Goal: Task Accomplishment & Management: Manage account settings

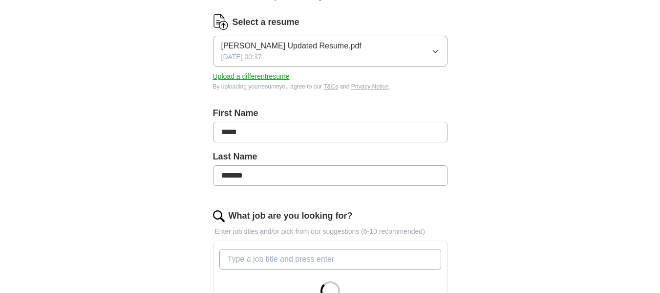
scroll to position [139, 0]
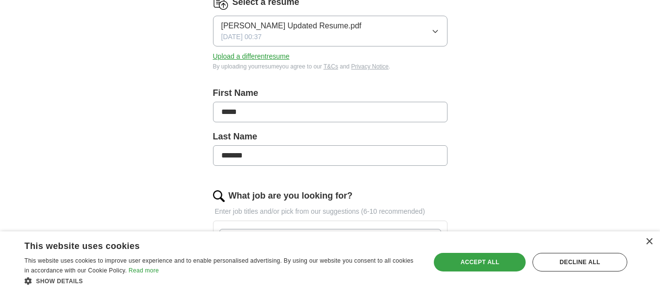
click at [504, 267] on div "Accept all" at bounding box center [480, 262] width 92 height 19
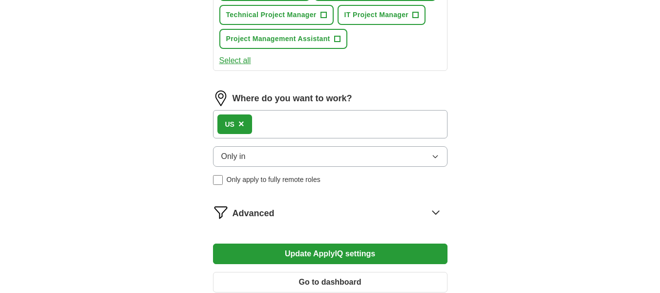
scroll to position [509, 0]
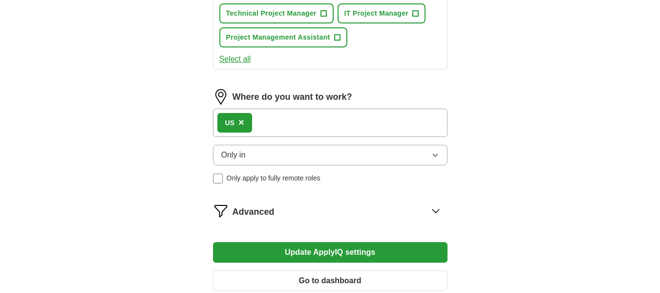
click at [239, 60] on button "Select all" at bounding box center [235, 59] width 32 height 12
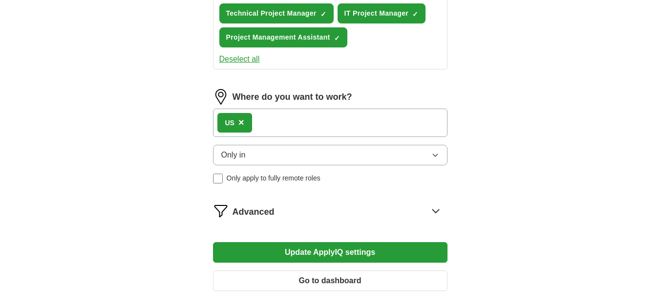
click at [245, 160] on span "Only in" at bounding box center [233, 155] width 24 height 12
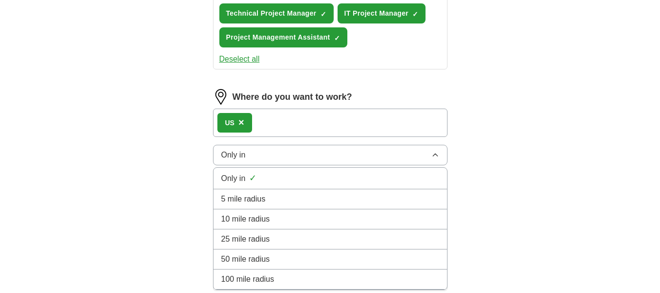
click at [245, 160] on span "Only in" at bounding box center [233, 155] width 24 height 12
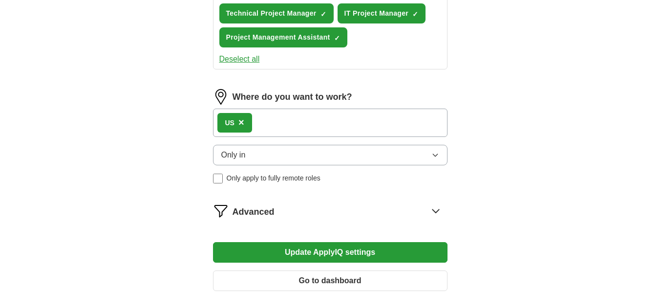
click at [240, 124] on span "×" at bounding box center [242, 122] width 6 height 11
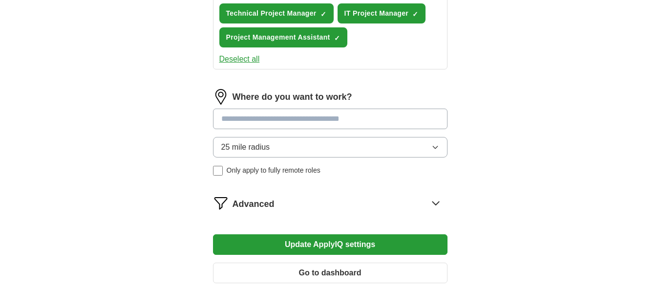
click at [241, 121] on input at bounding box center [330, 119] width 235 height 21
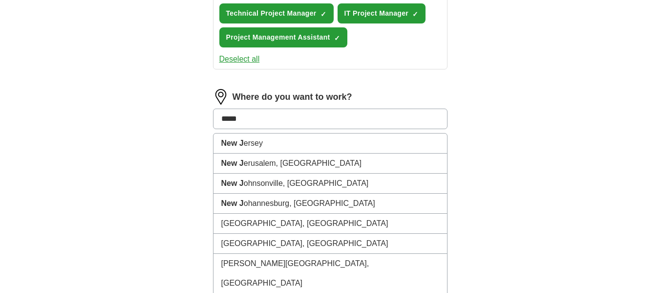
type input "***"
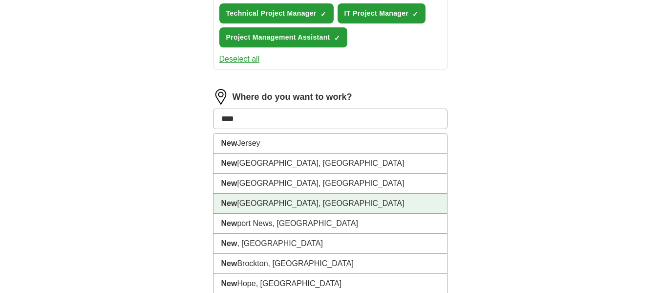
click at [233, 202] on strong "New" at bounding box center [229, 203] width 16 height 8
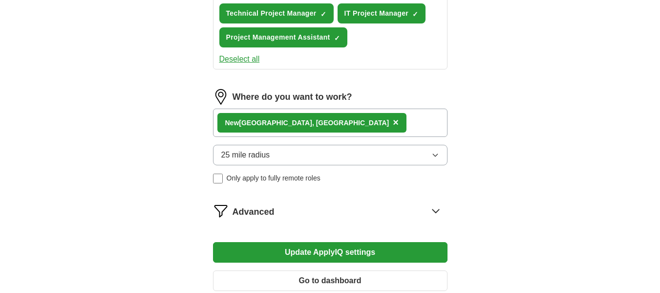
click at [320, 124] on div "[GEOGRAPHIC_DATA], [GEOGRAPHIC_DATA] ×" at bounding box center [330, 123] width 235 height 28
click at [311, 155] on button "25 mile radius" at bounding box center [330, 155] width 235 height 21
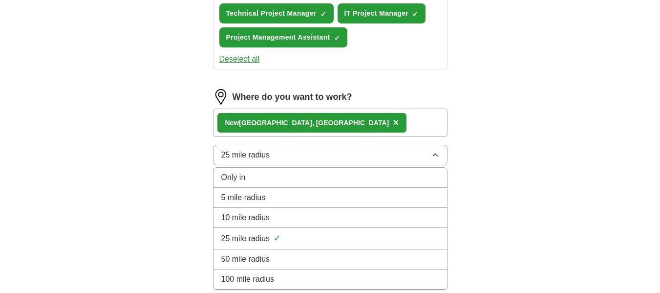
click at [308, 177] on div "Only in" at bounding box center [330, 178] width 218 height 12
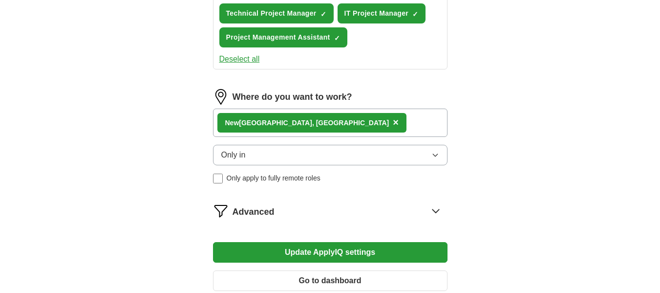
scroll to position [563, 0]
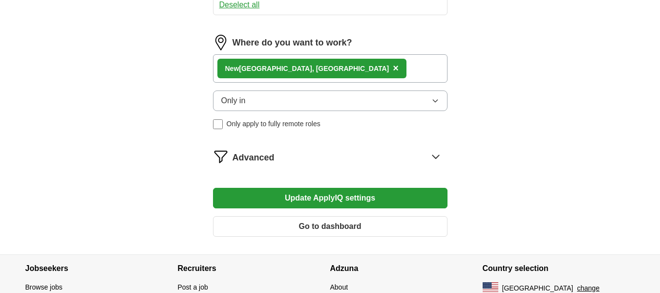
click at [378, 63] on div "[GEOGRAPHIC_DATA], [GEOGRAPHIC_DATA] ×" at bounding box center [330, 68] width 235 height 28
click at [436, 153] on icon at bounding box center [436, 157] width 16 height 16
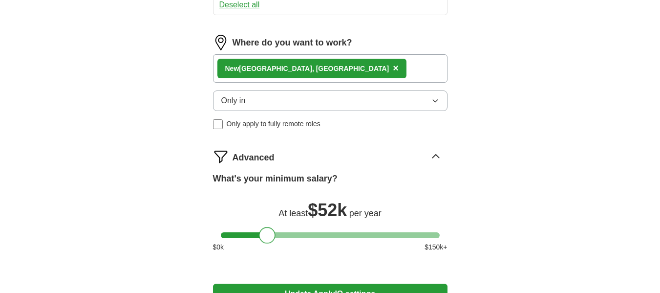
drag, startPoint x: 225, startPoint y: 232, endPoint x: 263, endPoint y: 235, distance: 38.7
click at [263, 235] on div at bounding box center [267, 235] width 17 height 17
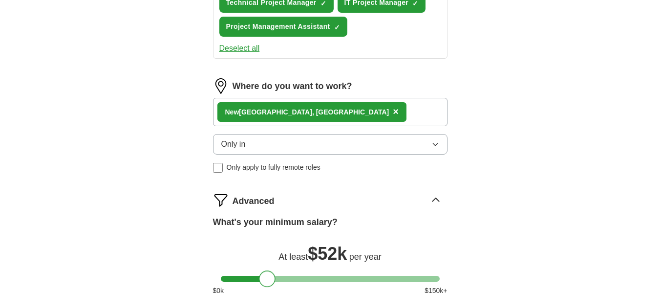
scroll to position [514, 0]
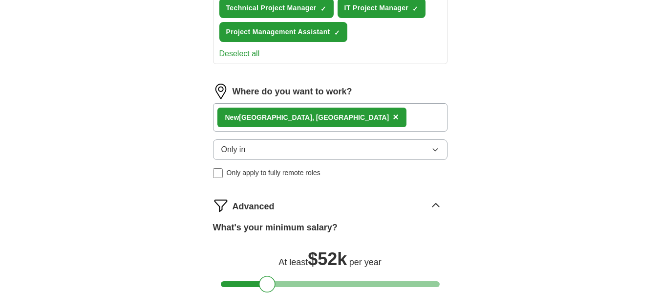
click at [393, 119] on span "×" at bounding box center [396, 116] width 6 height 11
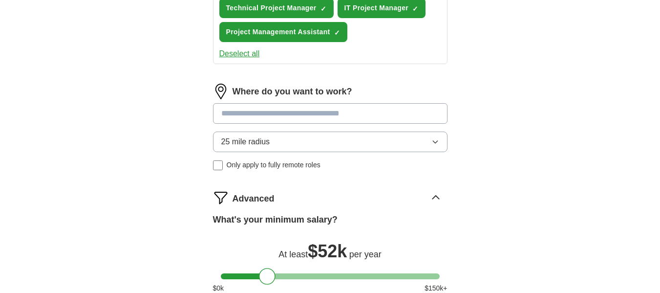
click at [251, 111] on input at bounding box center [330, 113] width 235 height 21
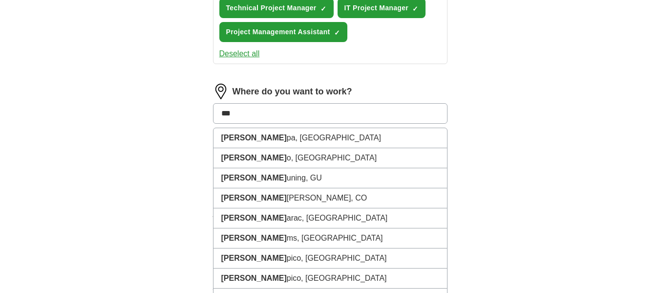
type input "****"
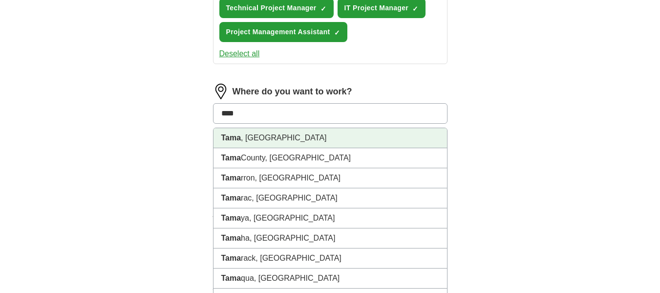
click at [249, 135] on li "Tama , [GEOGRAPHIC_DATA]" at bounding box center [331, 138] width 234 height 20
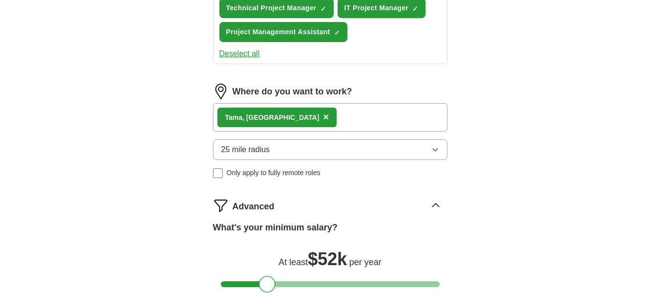
click at [323, 118] on span "×" at bounding box center [326, 116] width 6 height 11
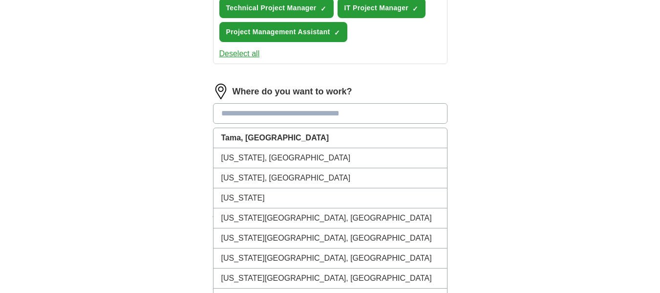
click at [258, 109] on input at bounding box center [330, 113] width 235 height 21
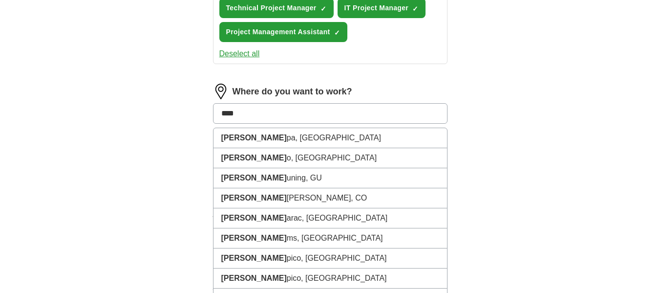
type input "*****"
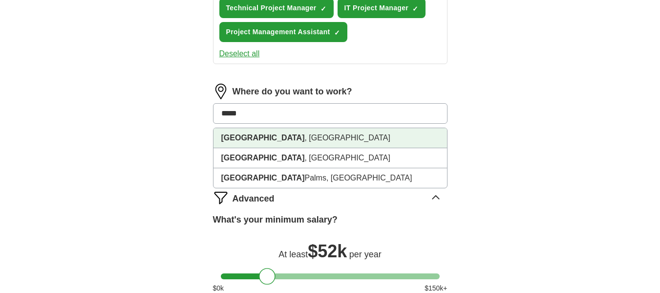
click at [257, 139] on li "[GEOGRAPHIC_DATA] , [GEOGRAPHIC_DATA]" at bounding box center [331, 138] width 234 height 20
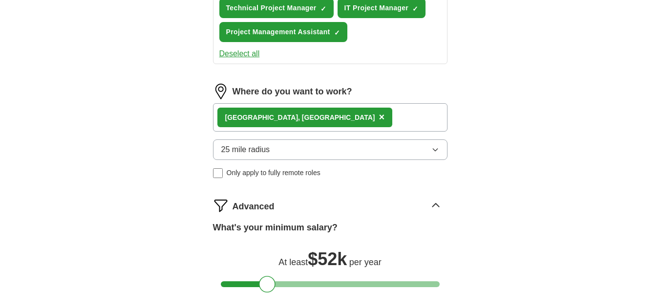
click at [318, 125] on div "[GEOGRAPHIC_DATA] , [GEOGRAPHIC_DATA] ×" at bounding box center [330, 117] width 235 height 28
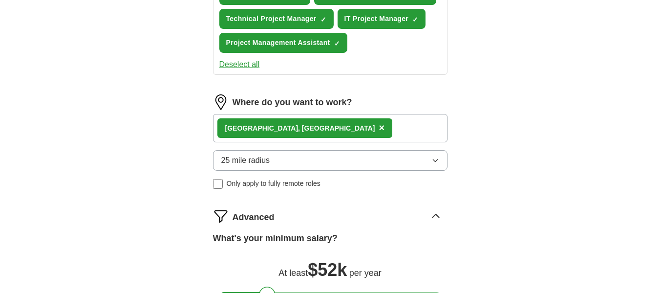
scroll to position [487, 0]
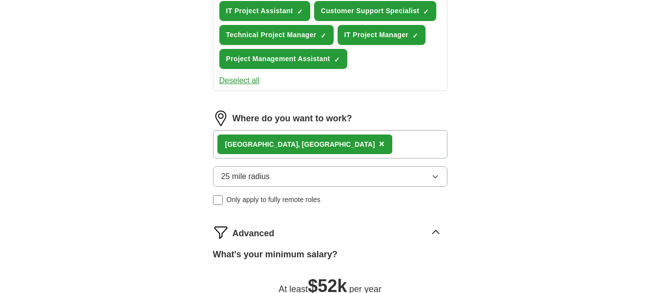
click at [379, 143] on span "×" at bounding box center [382, 143] width 6 height 11
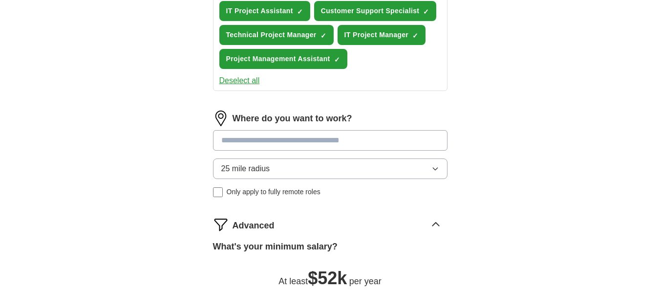
click at [270, 143] on input at bounding box center [330, 140] width 235 height 21
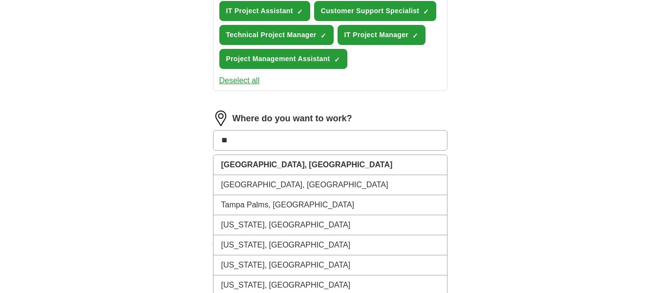
type input "***"
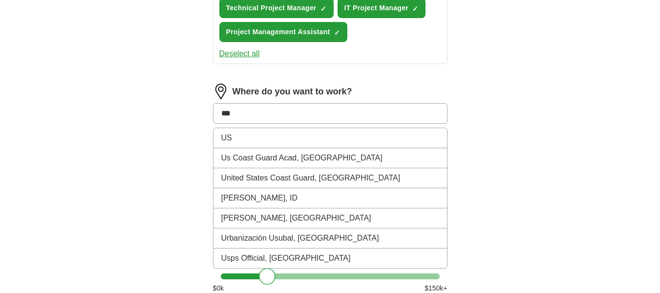
scroll to position [512, 0]
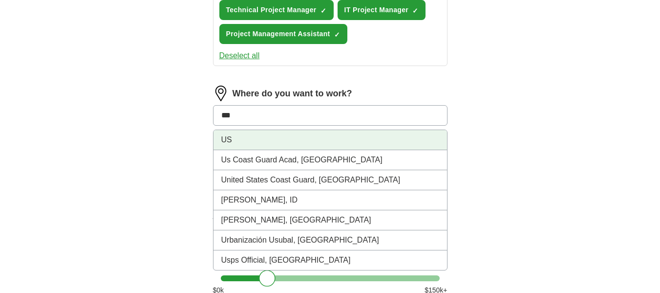
click at [221, 141] on li "US" at bounding box center [331, 140] width 234 height 20
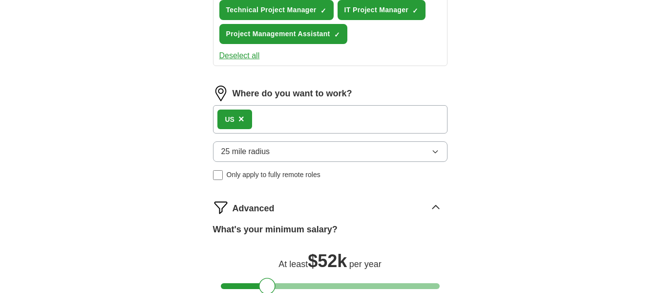
click at [240, 119] on span "×" at bounding box center [242, 118] width 6 height 11
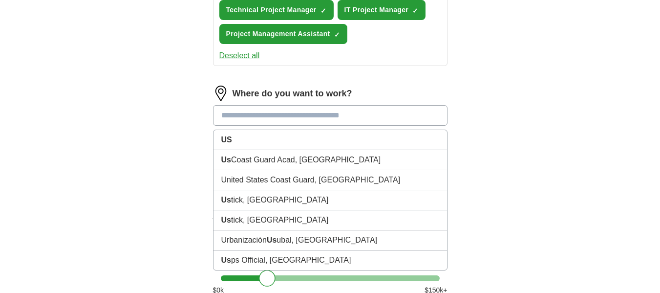
click at [240, 119] on input at bounding box center [330, 115] width 235 height 21
type input "*"
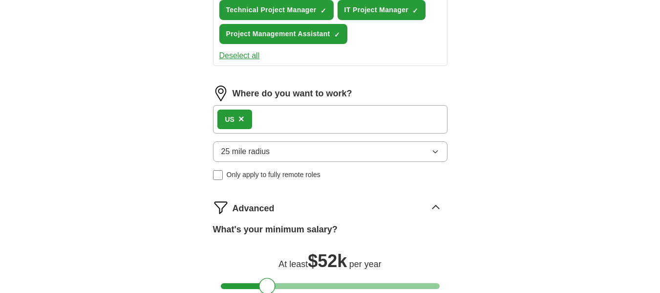
click at [242, 118] on span "×" at bounding box center [242, 118] width 6 height 11
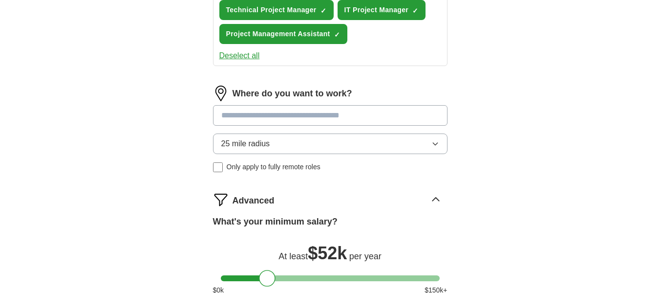
click at [242, 118] on input at bounding box center [330, 115] width 235 height 21
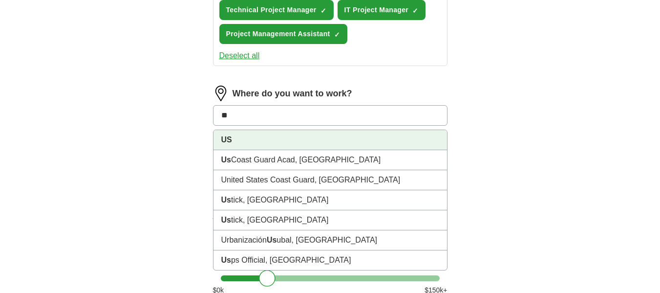
click at [234, 144] on li "US" at bounding box center [331, 140] width 234 height 20
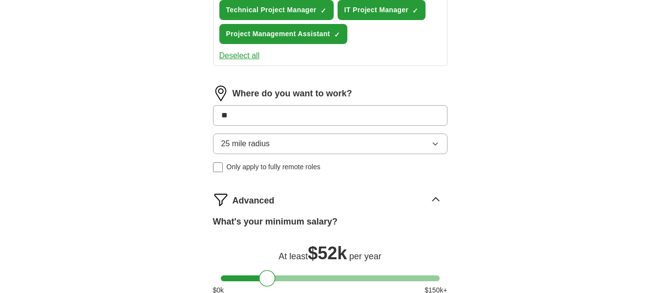
type input "**"
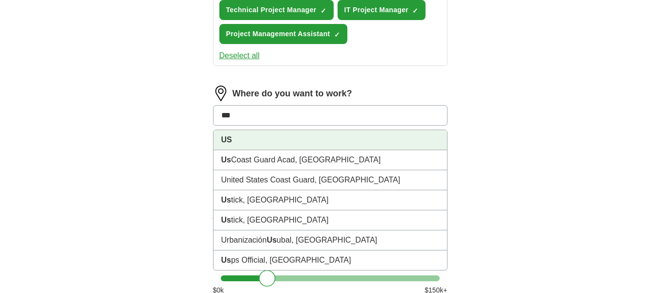
click at [226, 138] on strong "US" at bounding box center [226, 139] width 11 height 8
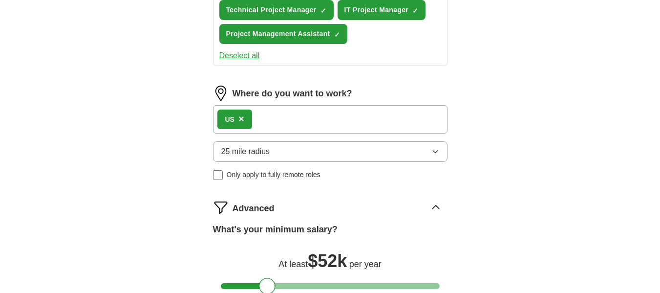
click at [242, 117] on span "×" at bounding box center [242, 118] width 6 height 11
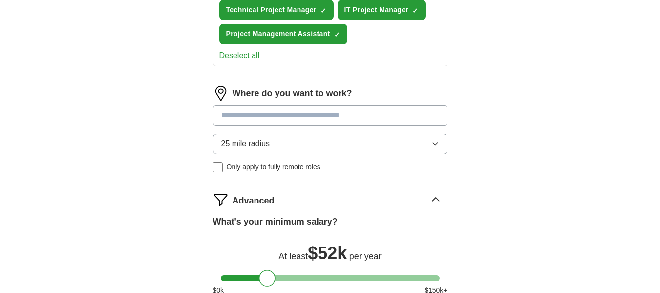
click at [242, 117] on input at bounding box center [330, 115] width 235 height 21
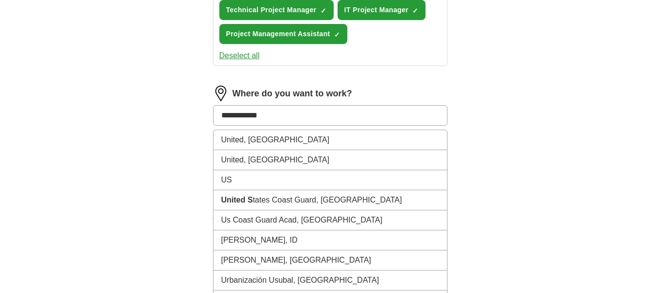
type input "**********"
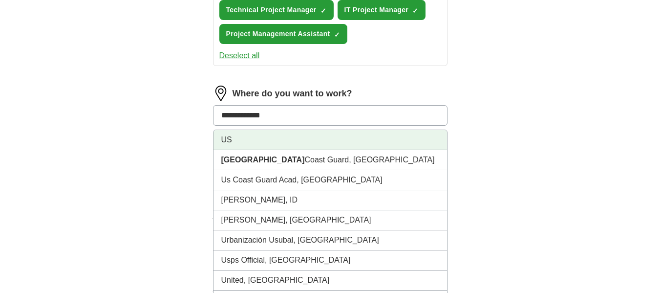
click at [225, 139] on li "US" at bounding box center [331, 140] width 234 height 20
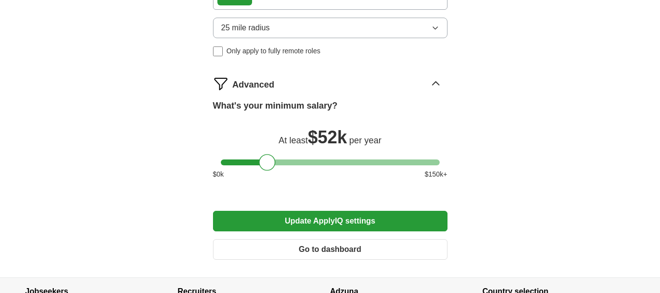
scroll to position [686, 0]
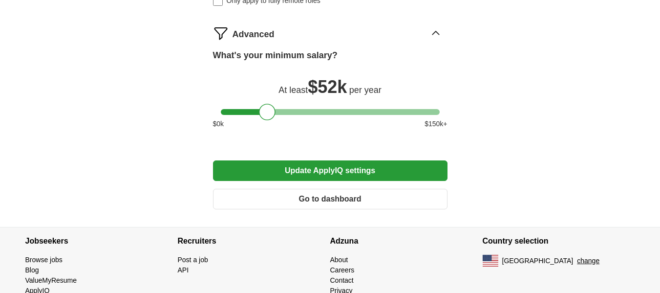
click at [365, 171] on button "Update ApplyIQ settings" at bounding box center [330, 170] width 235 height 21
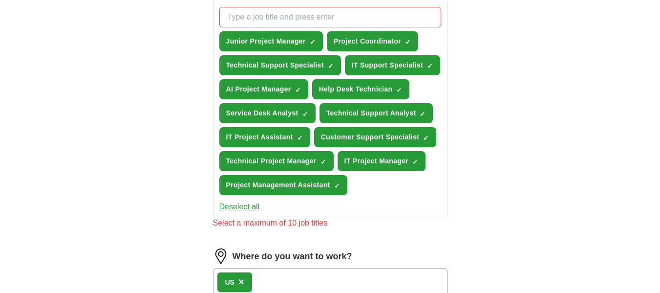
scroll to position [360, 0]
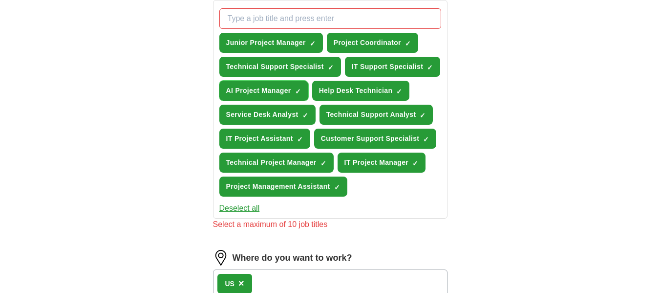
click at [294, 90] on button "AI Project Manager ✓ ×" at bounding box center [263, 91] width 89 height 20
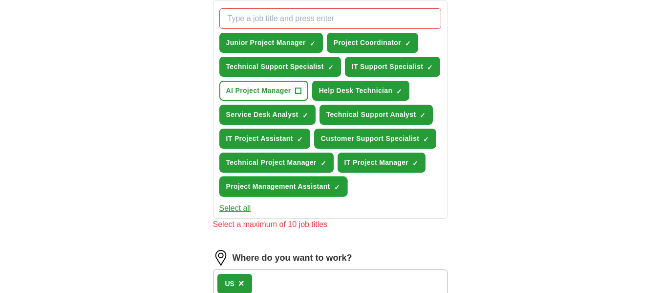
click at [0, 0] on span "×" at bounding box center [0, 0] width 0 height 0
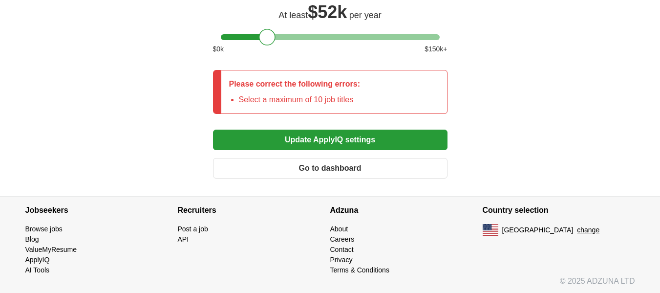
scroll to position [777, 0]
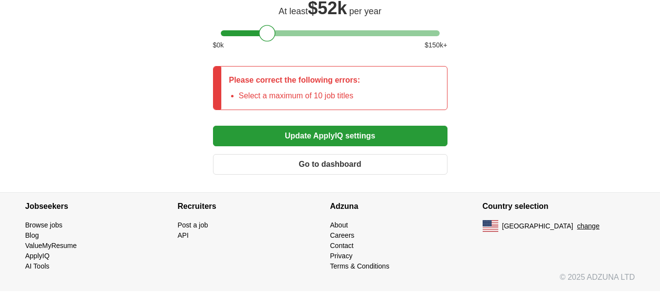
click at [349, 139] on button "Update ApplyIQ settings" at bounding box center [330, 136] width 235 height 21
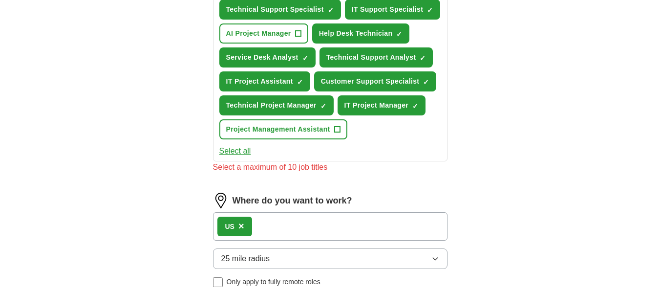
scroll to position [333, 0]
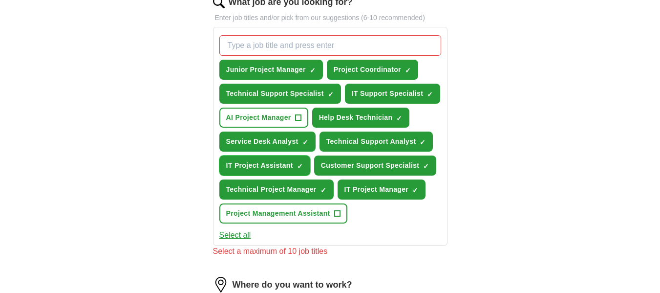
click at [0, 0] on span "×" at bounding box center [0, 0] width 0 height 0
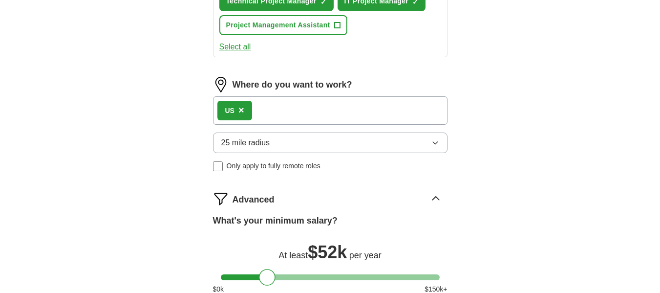
scroll to position [648, 0]
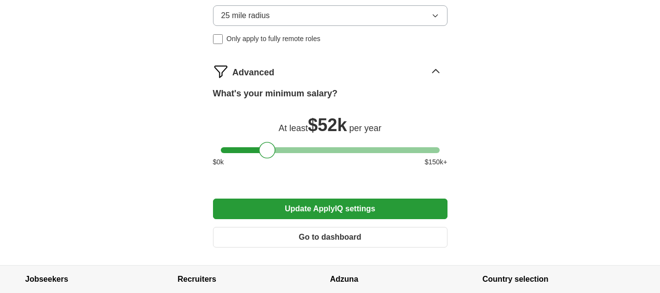
click at [348, 213] on button "Update ApplyIQ settings" at bounding box center [330, 208] width 235 height 21
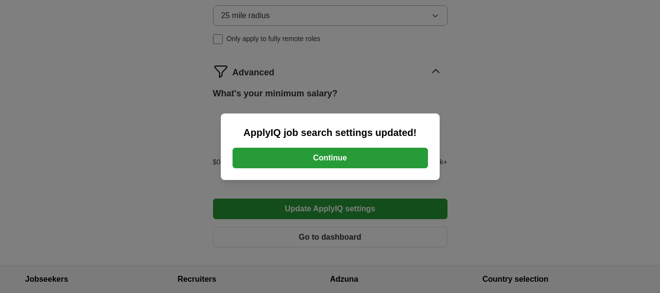
click at [282, 164] on button "Continue" at bounding box center [331, 158] width 196 height 21
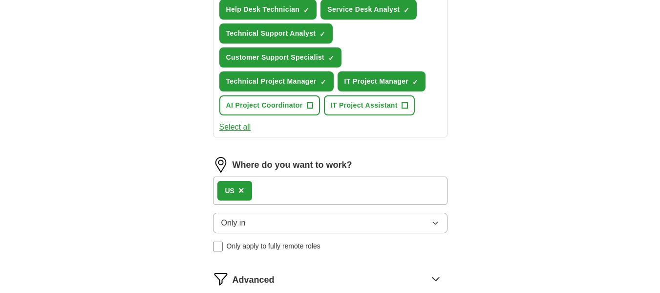
scroll to position [479, 0]
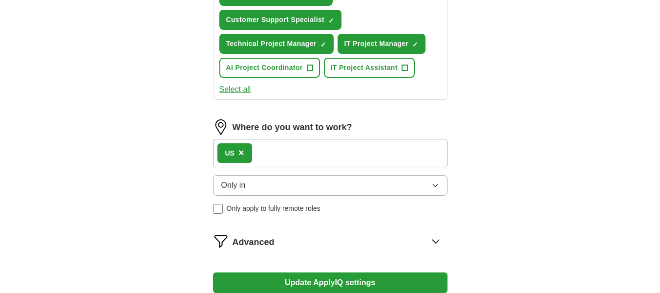
click at [241, 154] on span "×" at bounding box center [242, 152] width 6 height 11
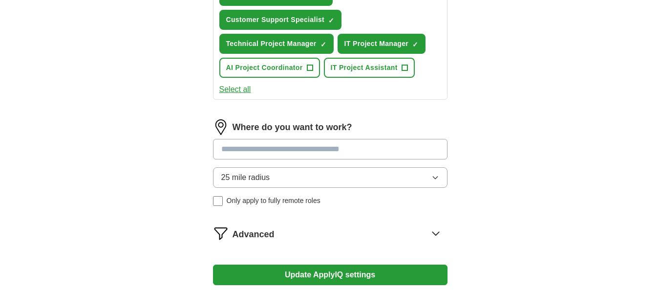
click at [241, 154] on input at bounding box center [330, 149] width 235 height 21
type input "*******"
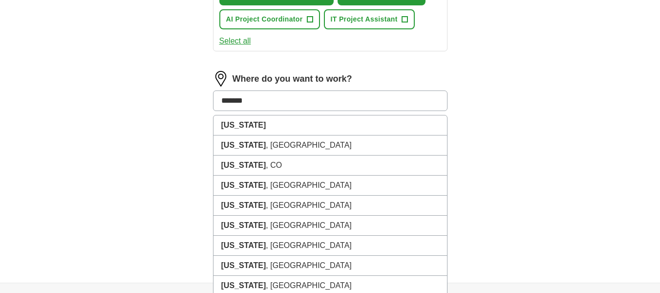
scroll to position [525, 0]
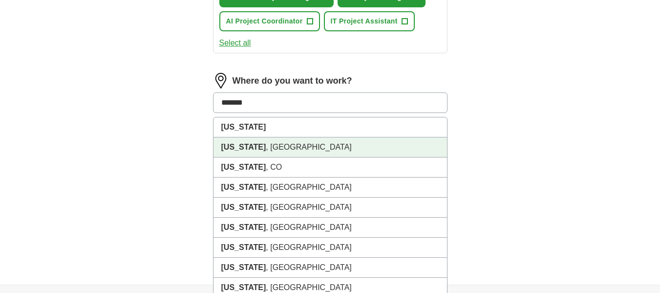
click at [221, 143] on strong "[US_STATE]" at bounding box center [243, 147] width 45 height 8
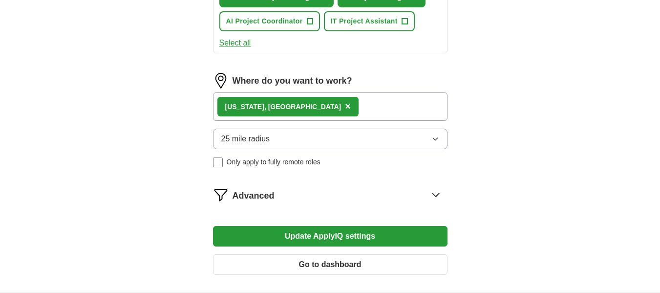
click at [345, 105] on span "×" at bounding box center [348, 106] width 6 height 11
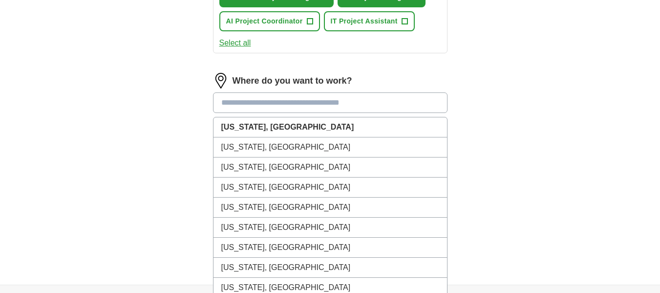
click at [271, 105] on input at bounding box center [330, 102] width 235 height 21
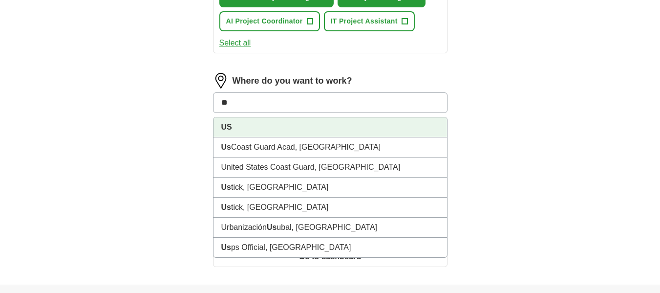
click at [227, 128] on strong "US" at bounding box center [226, 127] width 11 height 8
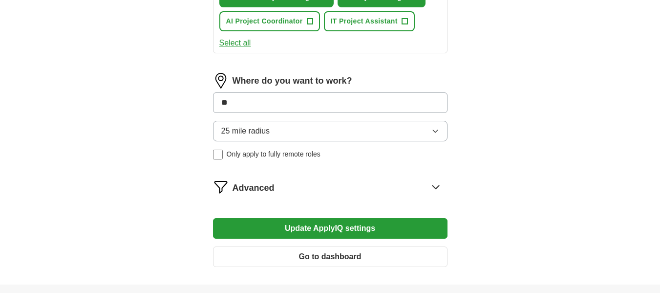
type input "**"
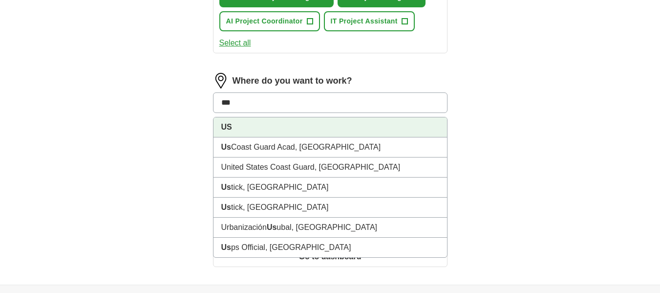
click at [230, 126] on strong "US" at bounding box center [226, 127] width 11 height 8
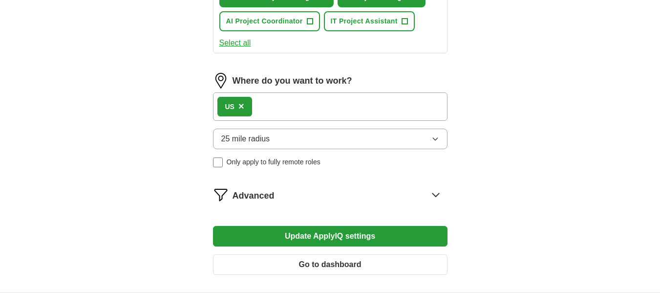
click at [417, 139] on button "25 mile radius" at bounding box center [330, 139] width 235 height 21
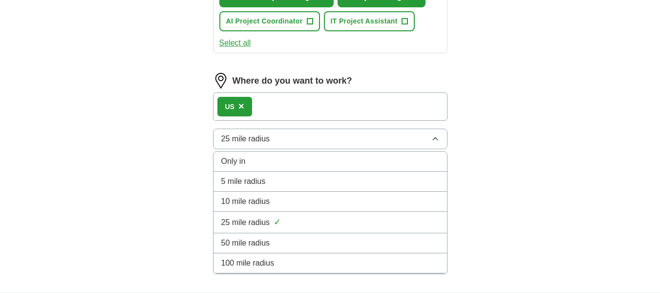
click at [417, 139] on button "25 mile radius" at bounding box center [330, 139] width 235 height 21
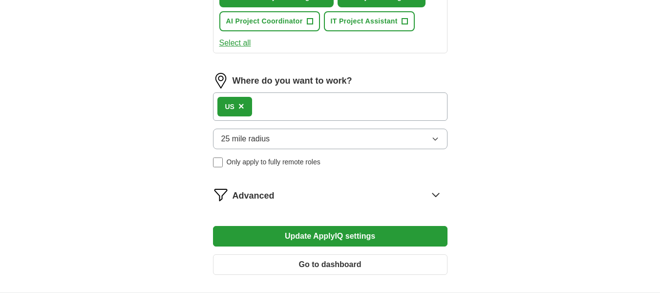
click at [341, 241] on button "Update ApplyIQ settings" at bounding box center [330, 236] width 235 height 21
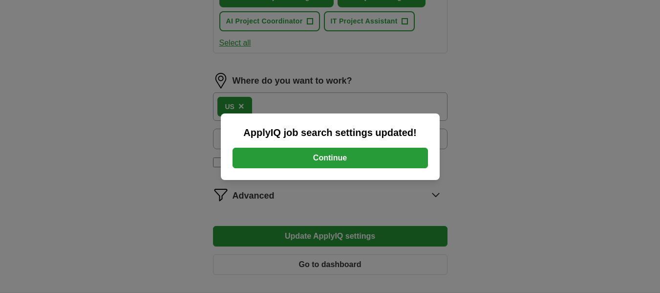
click at [305, 150] on button "Continue" at bounding box center [331, 158] width 196 height 21
